Goal: Check status: Check status

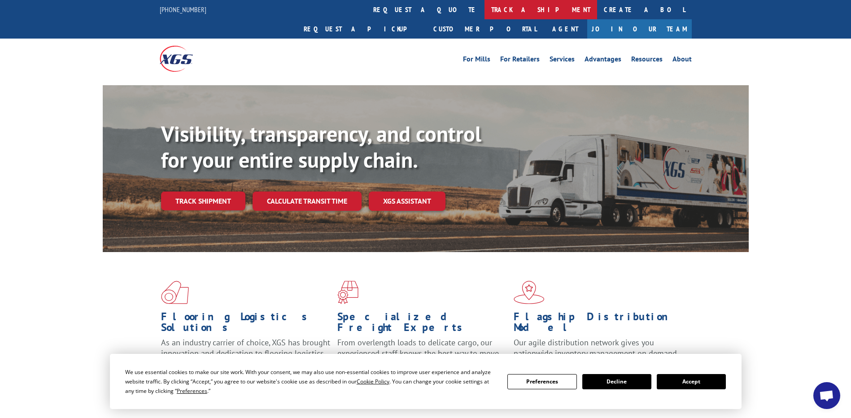
click at [484, 8] on link "track a shipment" at bounding box center [540, 9] width 113 height 19
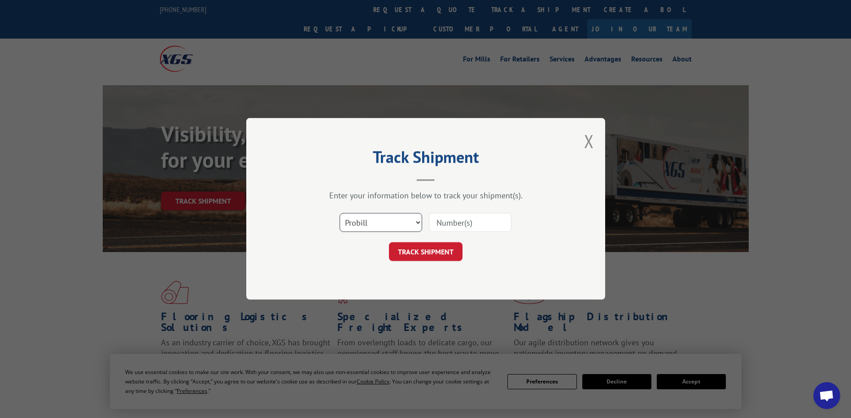
click at [382, 221] on select "Select category... Probill BOL PO" at bounding box center [381, 223] width 83 height 19
select select "po"
click at [340, 214] on select "Select category... Probill BOL PO" at bounding box center [381, 223] width 83 height 19
click at [450, 224] on input at bounding box center [470, 223] width 83 height 19
paste input "66520212"
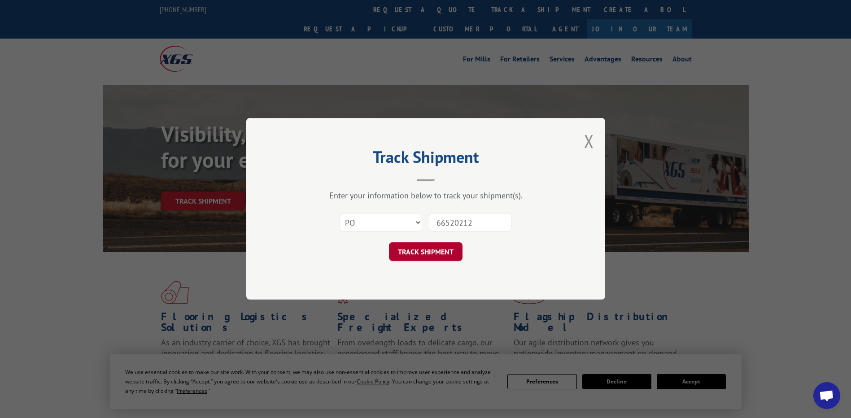
type input "66520212"
click at [426, 250] on button "TRACK SHIPMENT" at bounding box center [426, 252] width 74 height 19
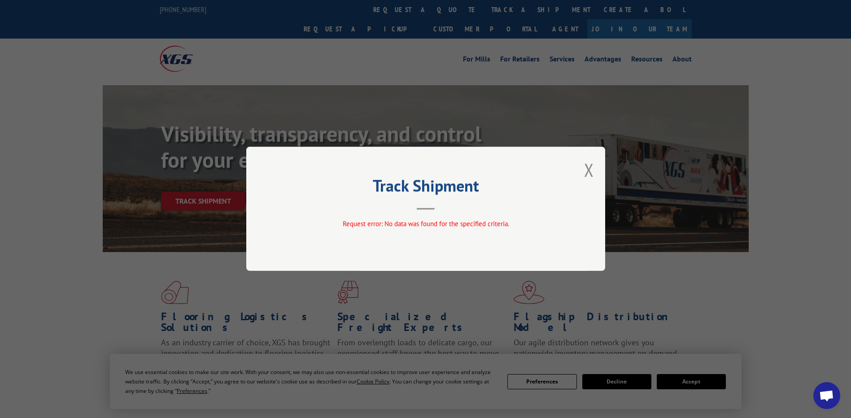
click at [593, 169] on button "Close modal" at bounding box center [589, 170] width 10 height 24
